Goal: Navigation & Orientation: Find specific page/section

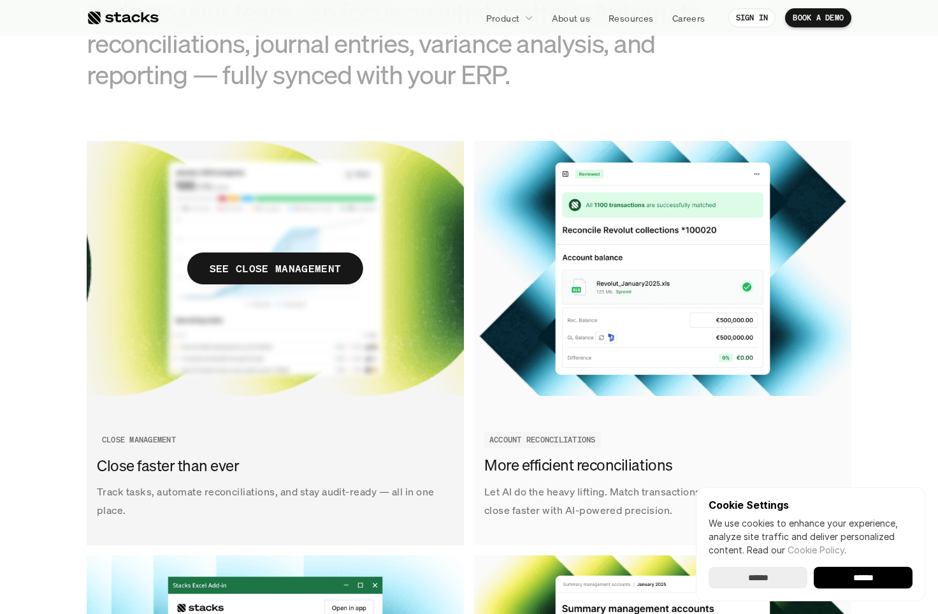
scroll to position [1392, 0]
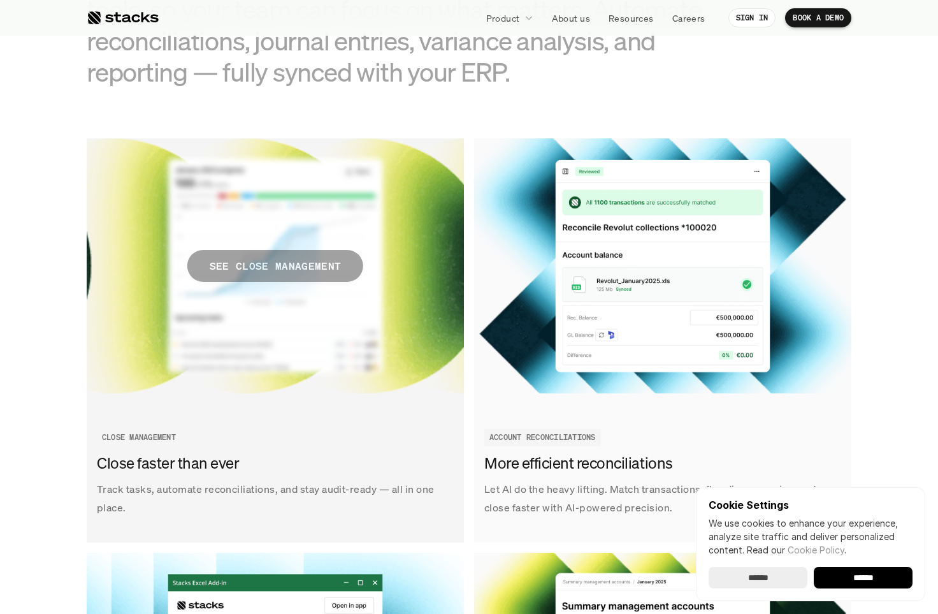
click at [221, 270] on p "SEE CLOSE MANAGEMENT" at bounding box center [275, 266] width 131 height 18
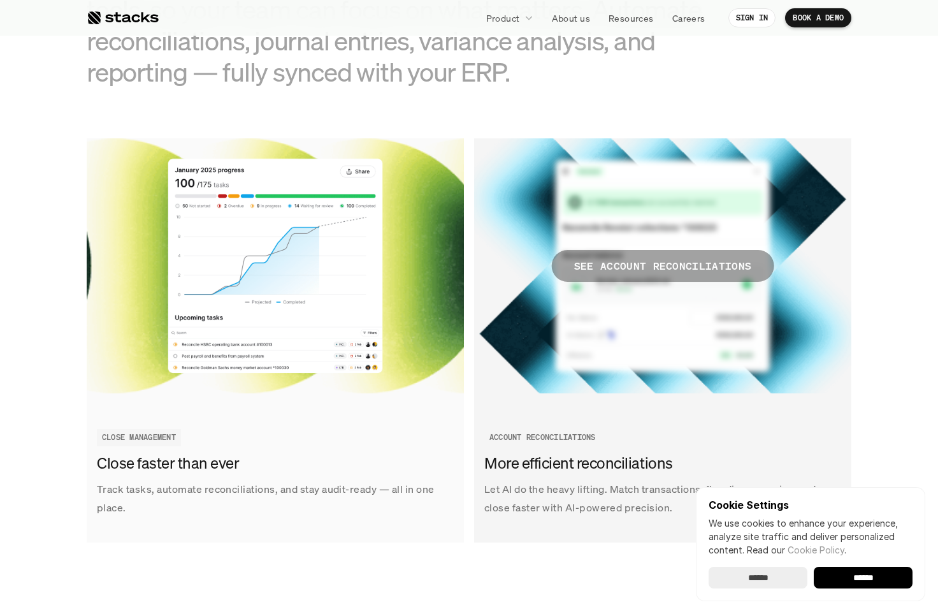
click at [701, 266] on p "SEE ACCOUNT RECONCILIATIONS" at bounding box center [663, 266] width 178 height 18
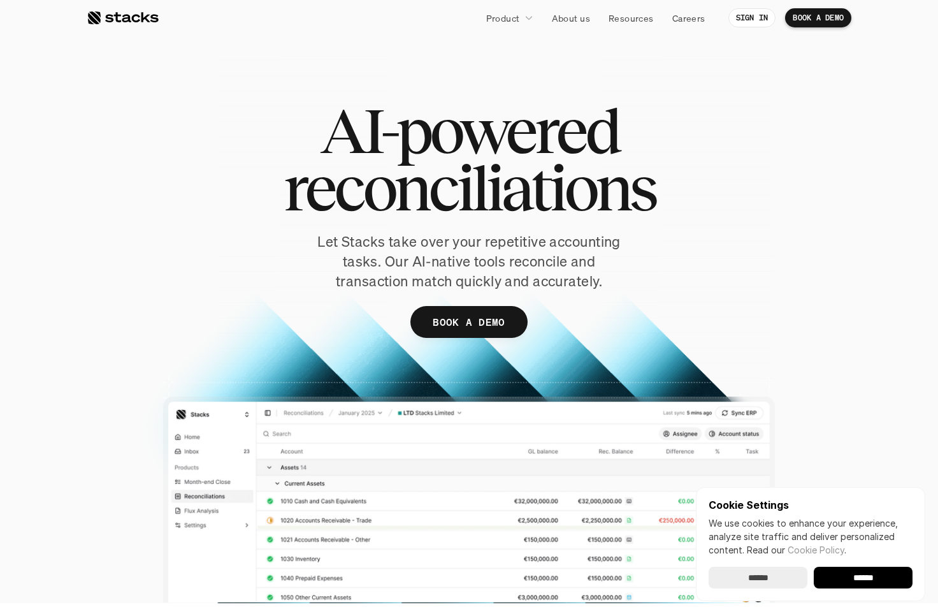
click at [108, 17] on div at bounding box center [123, 17] width 72 height 15
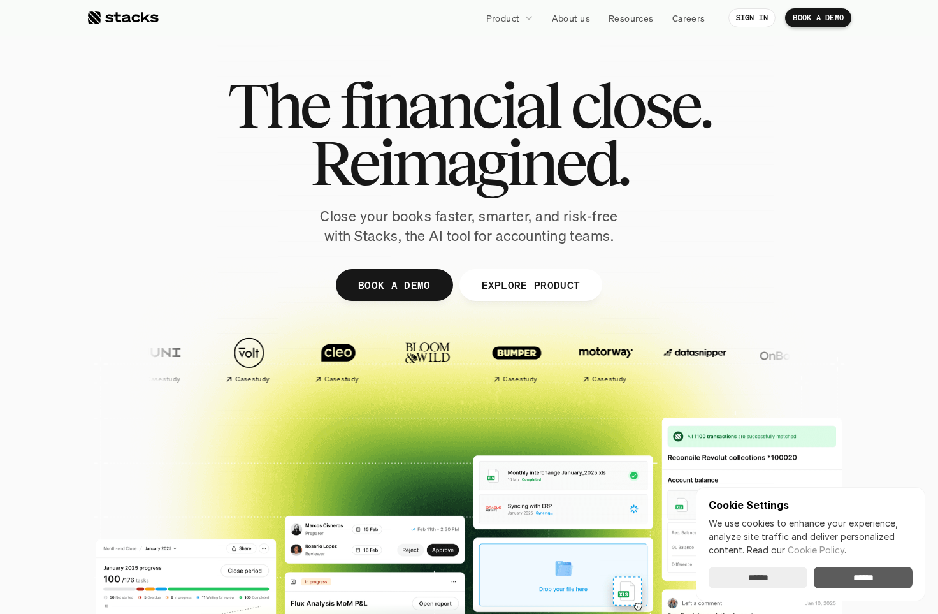
click at [858, 583] on input "******" at bounding box center [863, 577] width 99 height 22
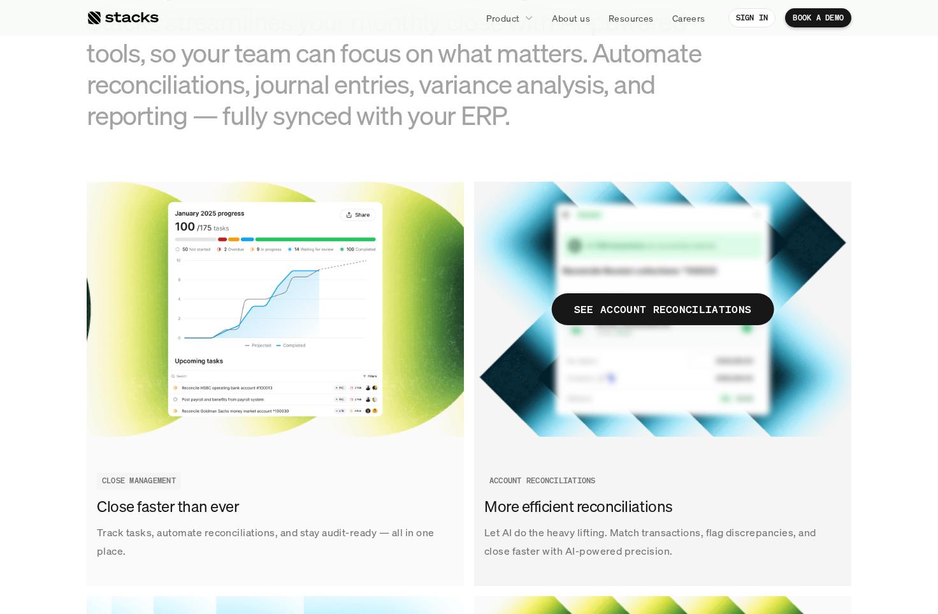
scroll to position [1252, 0]
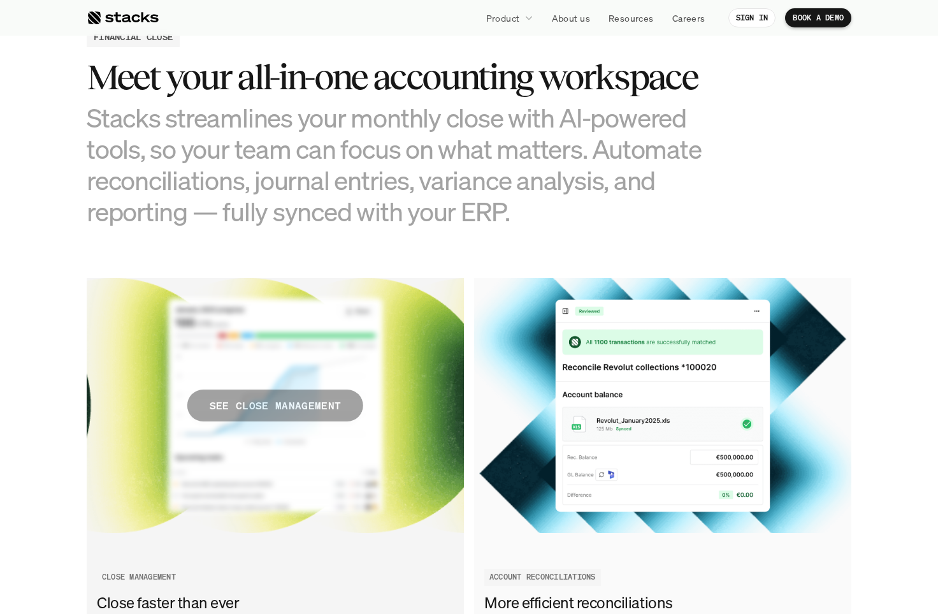
click at [290, 408] on p "SEE CLOSE MANAGEMENT" at bounding box center [275, 405] width 131 height 18
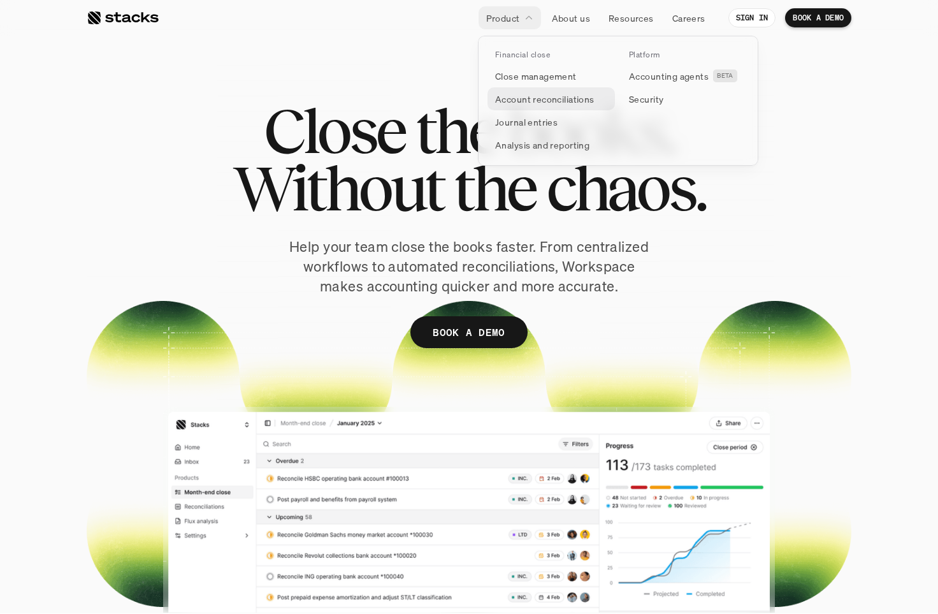
click at [524, 100] on p "Account reconciliations" at bounding box center [544, 98] width 99 height 13
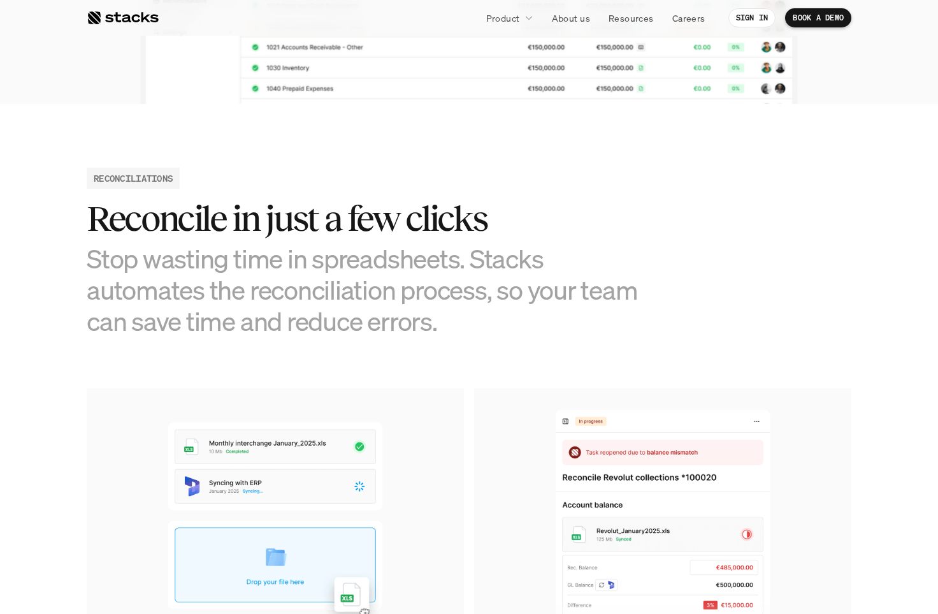
scroll to position [540, 0]
